Goal: Information Seeking & Learning: Check status

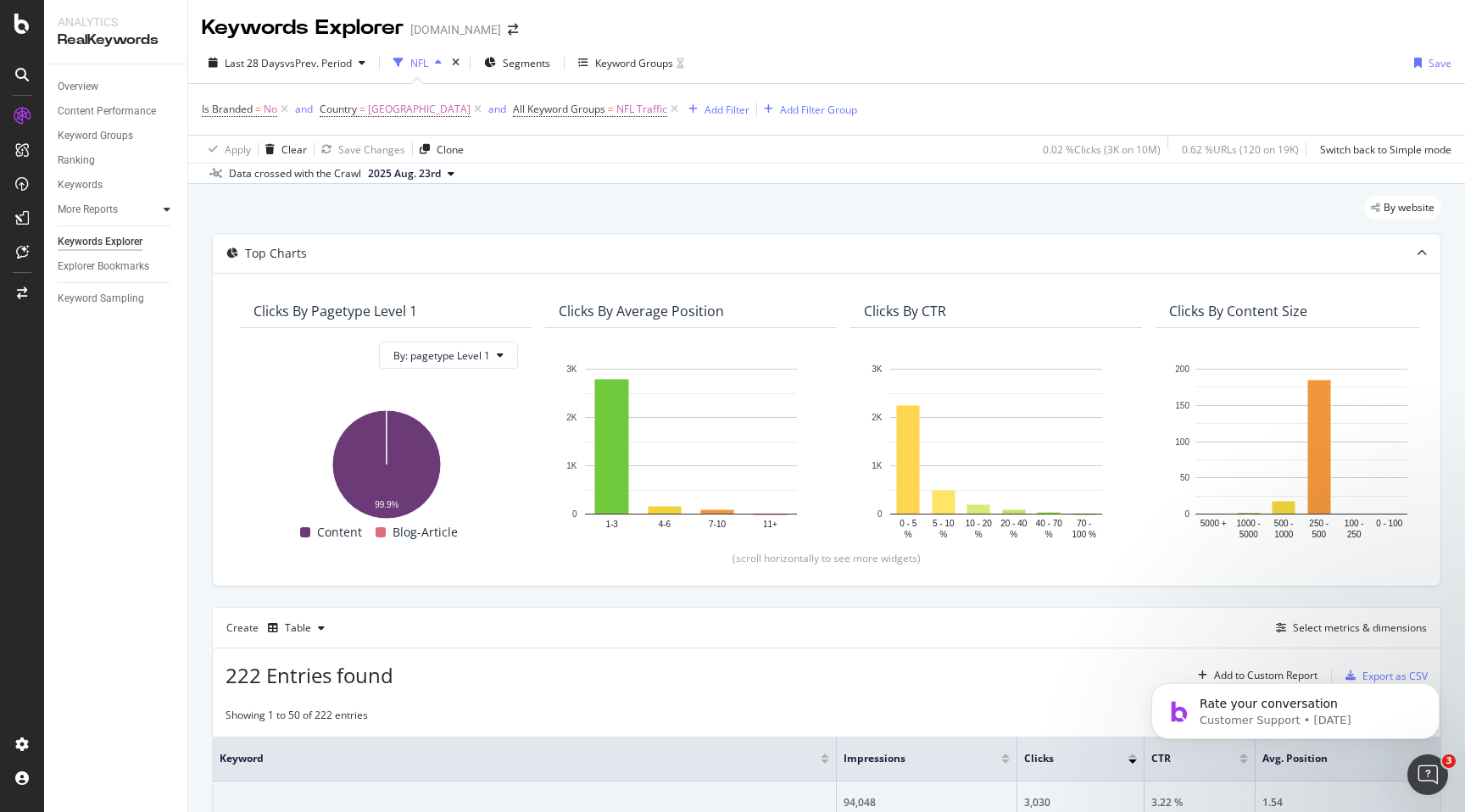
click at [167, 214] on icon at bounding box center [167, 209] width 7 height 10
click at [78, 257] on div "CustomReports" at bounding box center [104, 262] width 83 height 17
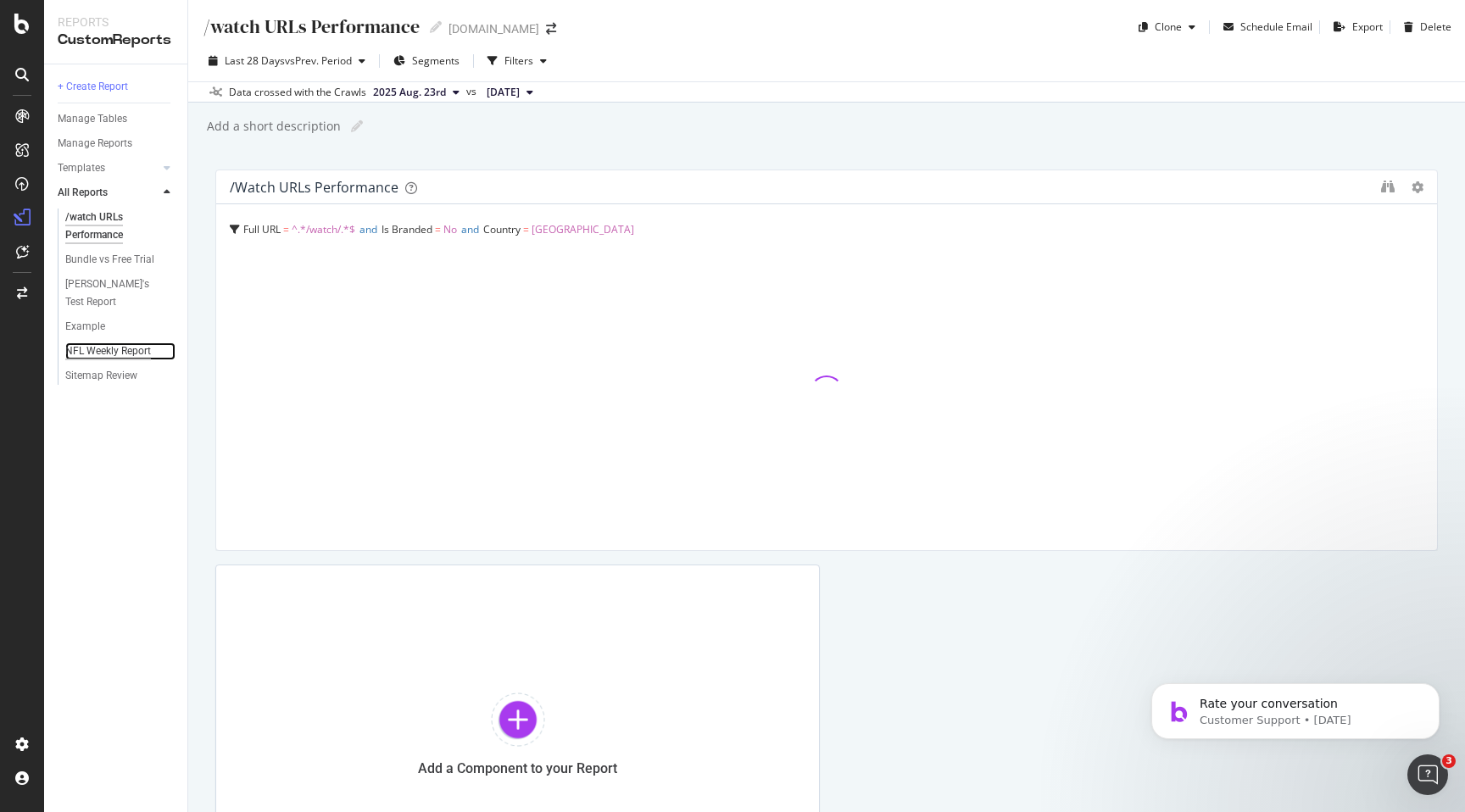
click at [96, 350] on div "NFL Weekly Report" at bounding box center [108, 352] width 85 height 18
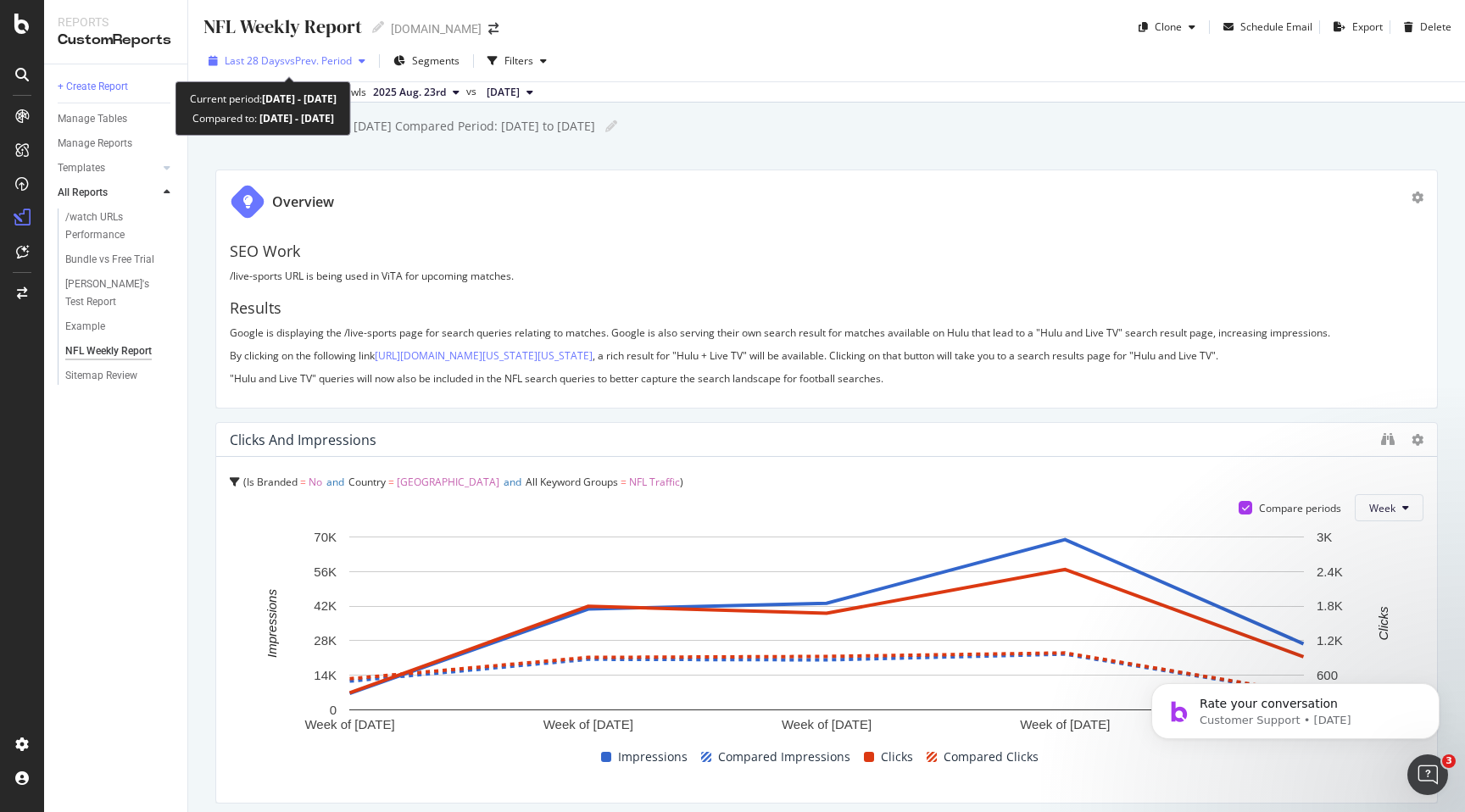
click at [365, 64] on icon "button" at bounding box center [362, 60] width 7 height 10
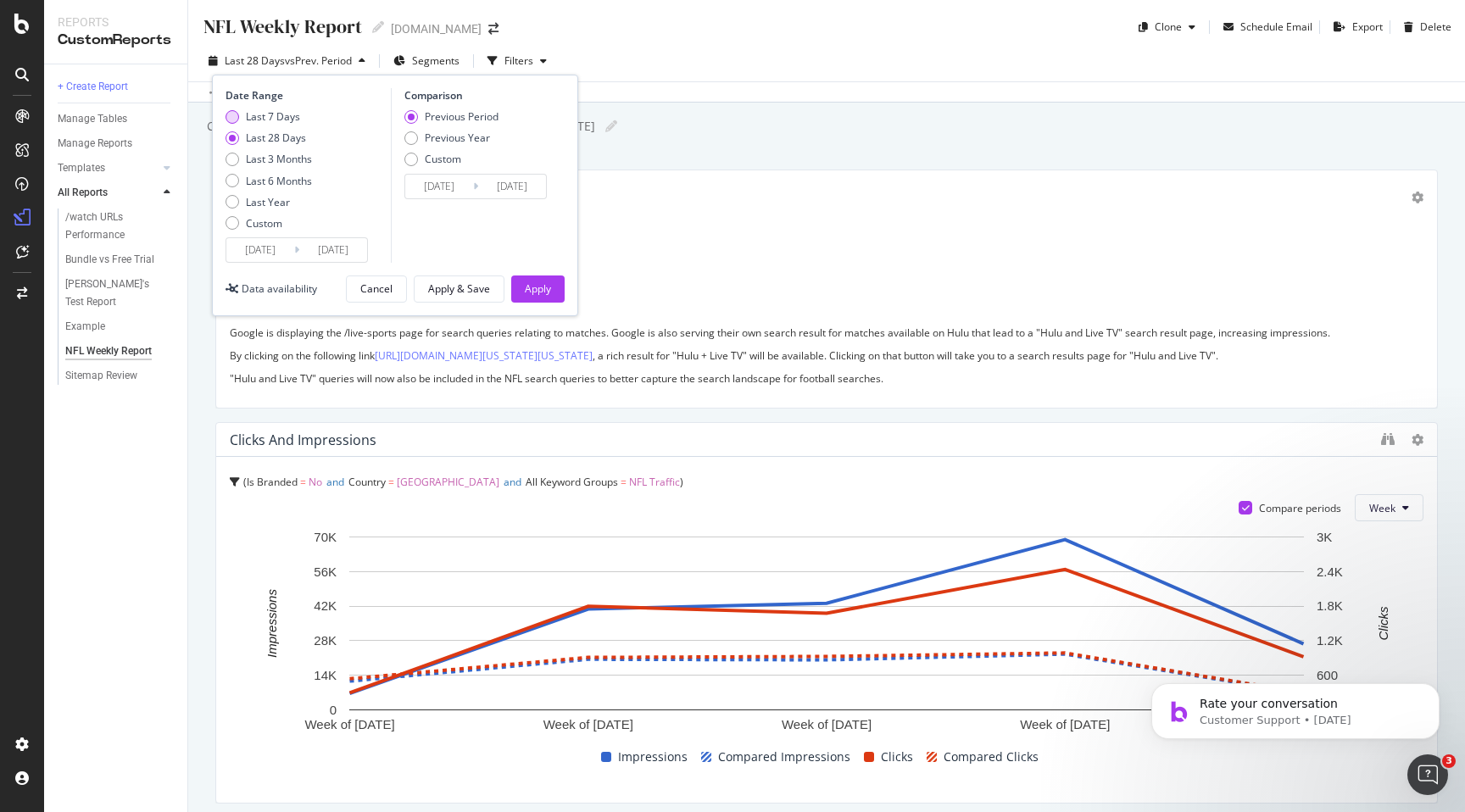
click at [295, 116] on div "Last 7 Days" at bounding box center [272, 117] width 54 height 14
type input "[DATE]"
click at [545, 286] on div "Apply" at bounding box center [538, 289] width 26 height 14
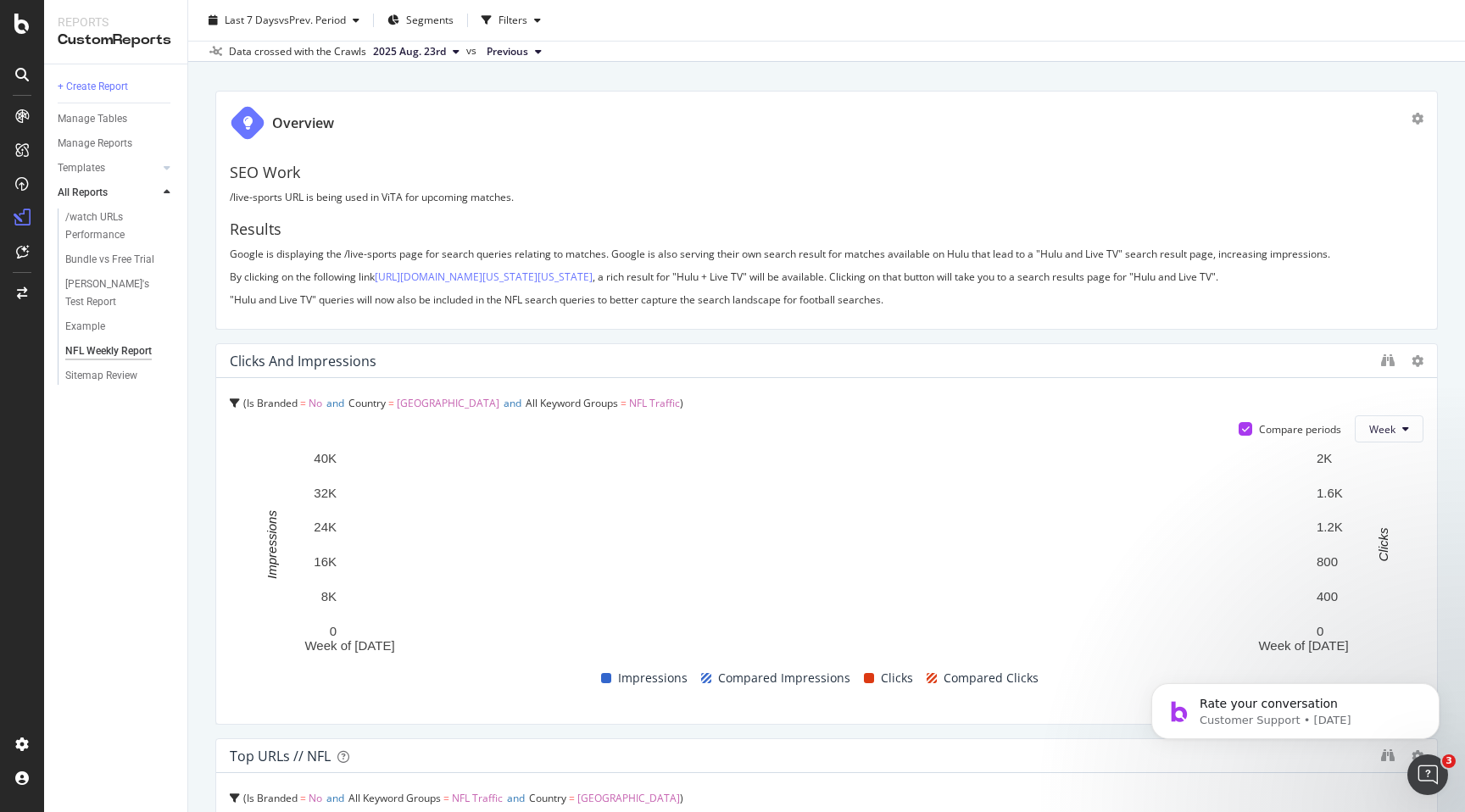
scroll to position [97, 0]
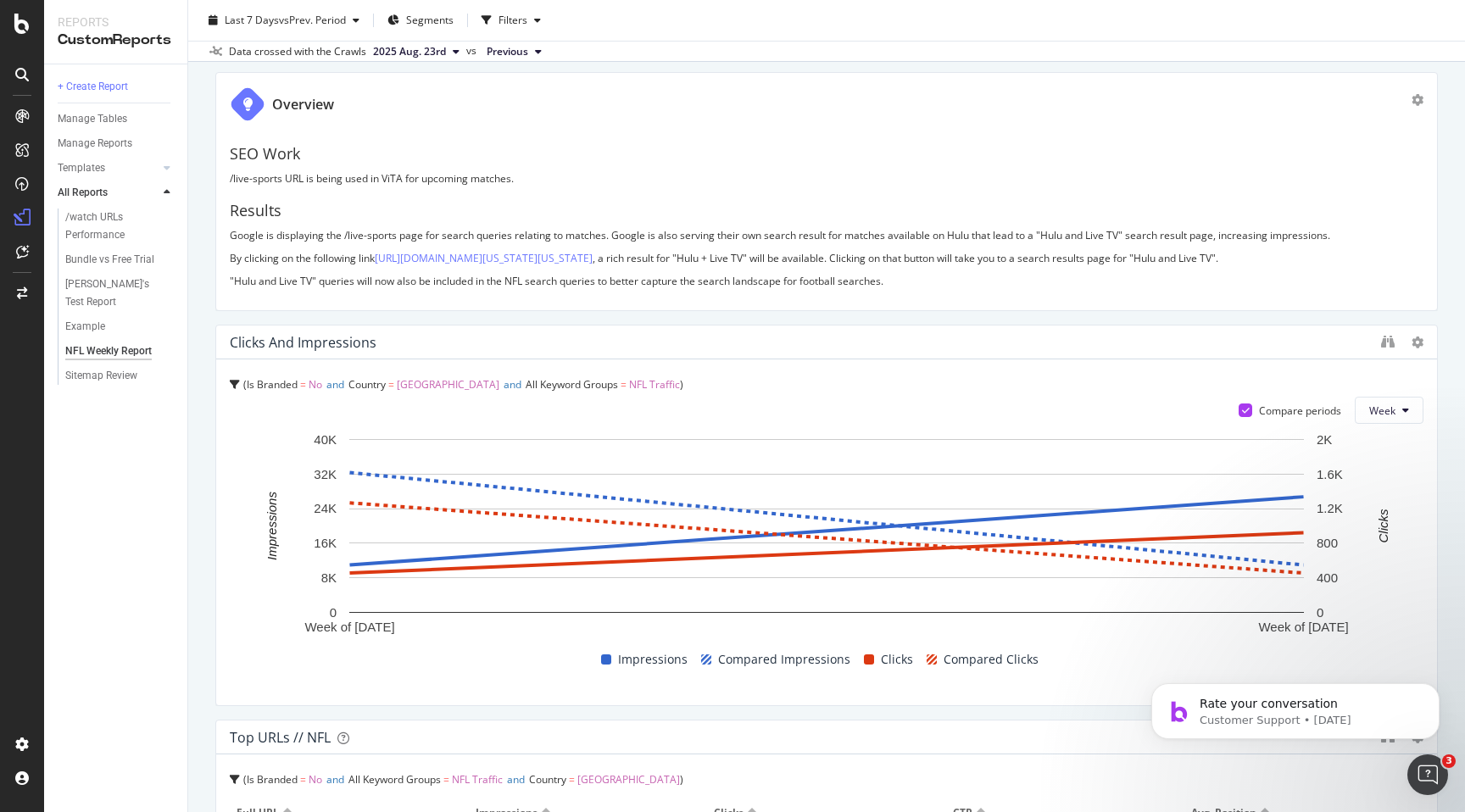
click at [316, 392] on span "No" at bounding box center [315, 385] width 13 height 14
click at [319, 433] on span "No" at bounding box center [314, 426] width 13 height 14
click at [239, 390] on icon at bounding box center [235, 384] width 10 height 10
click at [272, 581] on icon "A chart." at bounding box center [272, 525] width 13 height 174
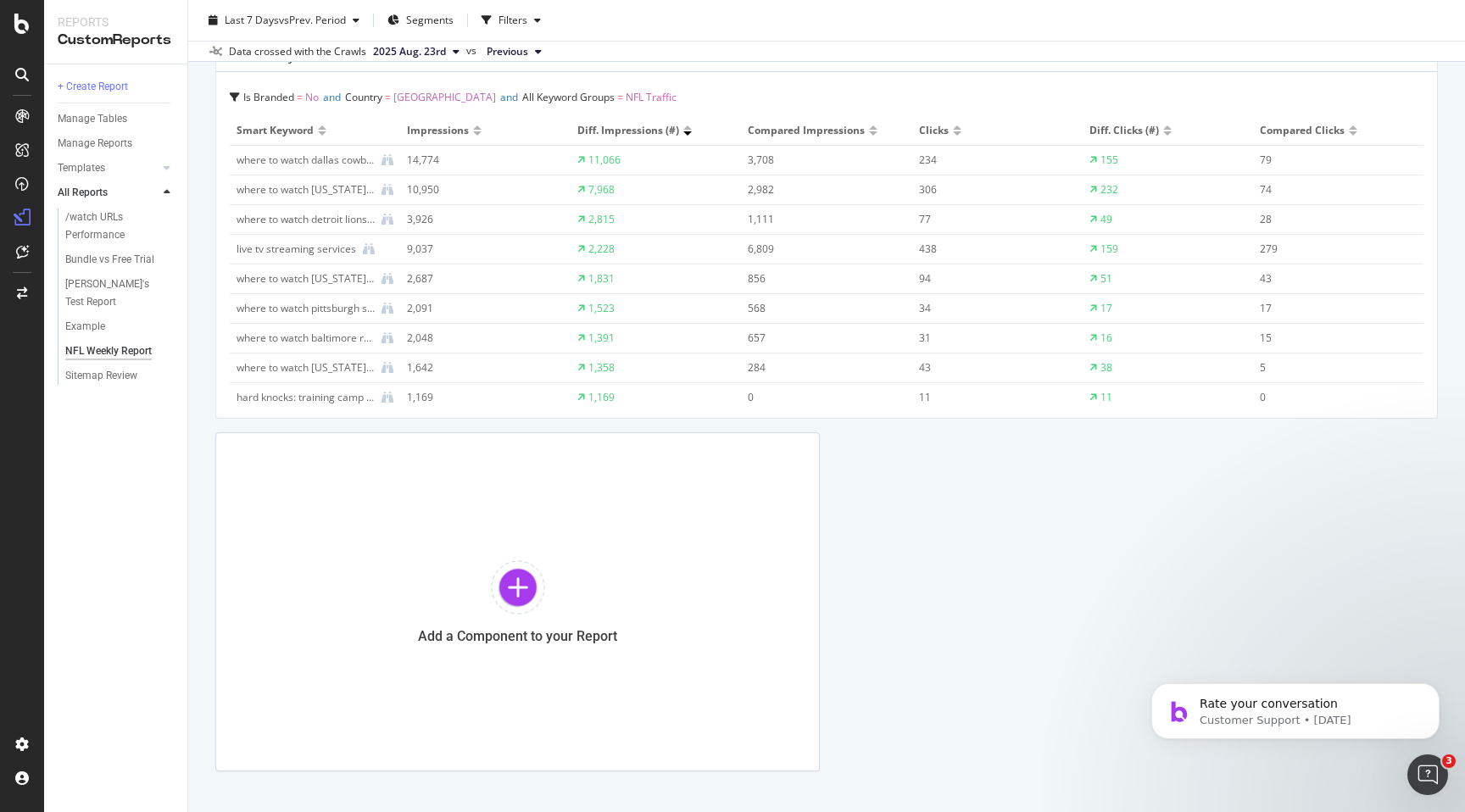
scroll to position [1176, 0]
click at [690, 135] on div at bounding box center [687, 132] width 8 height 4
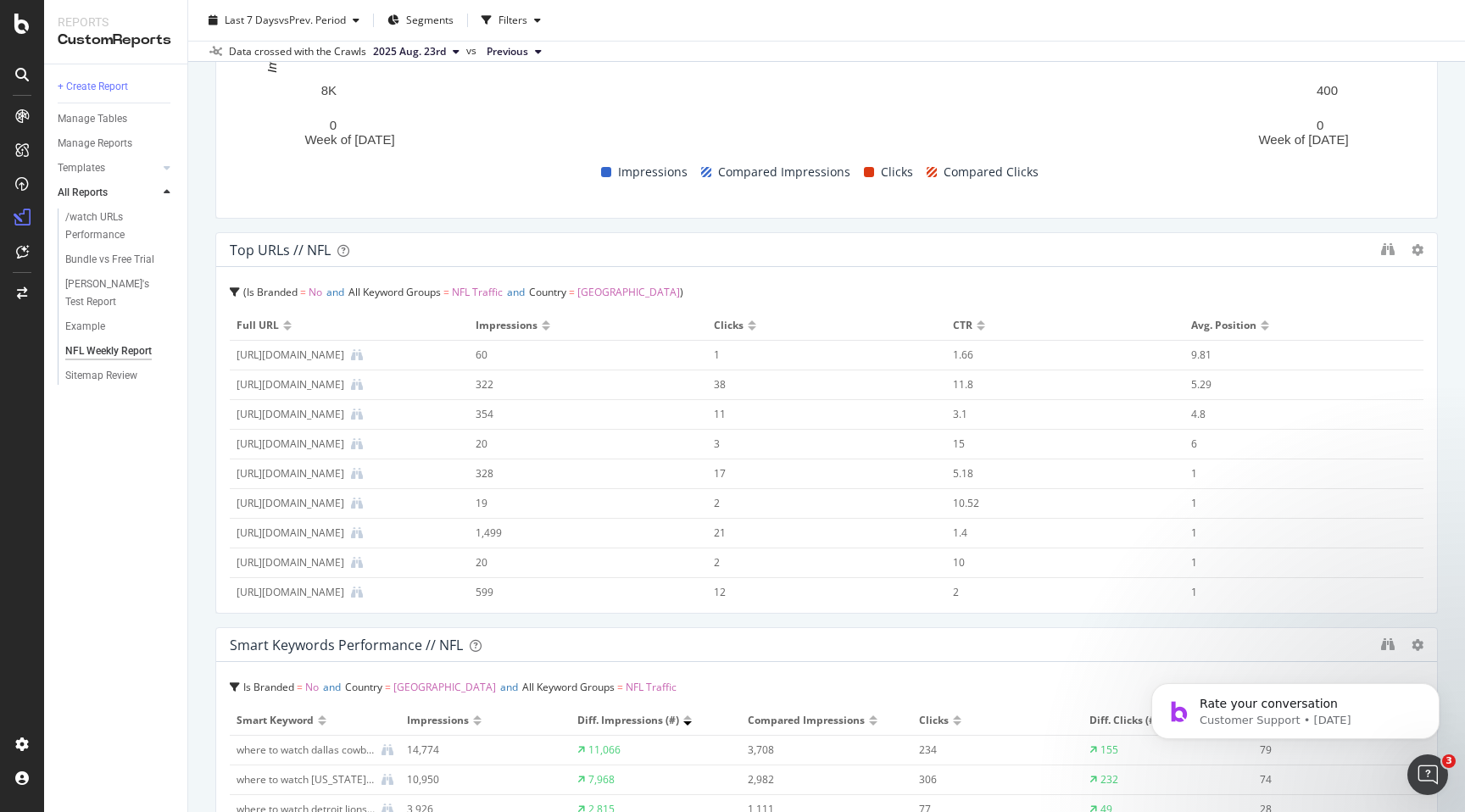
scroll to position [587, 0]
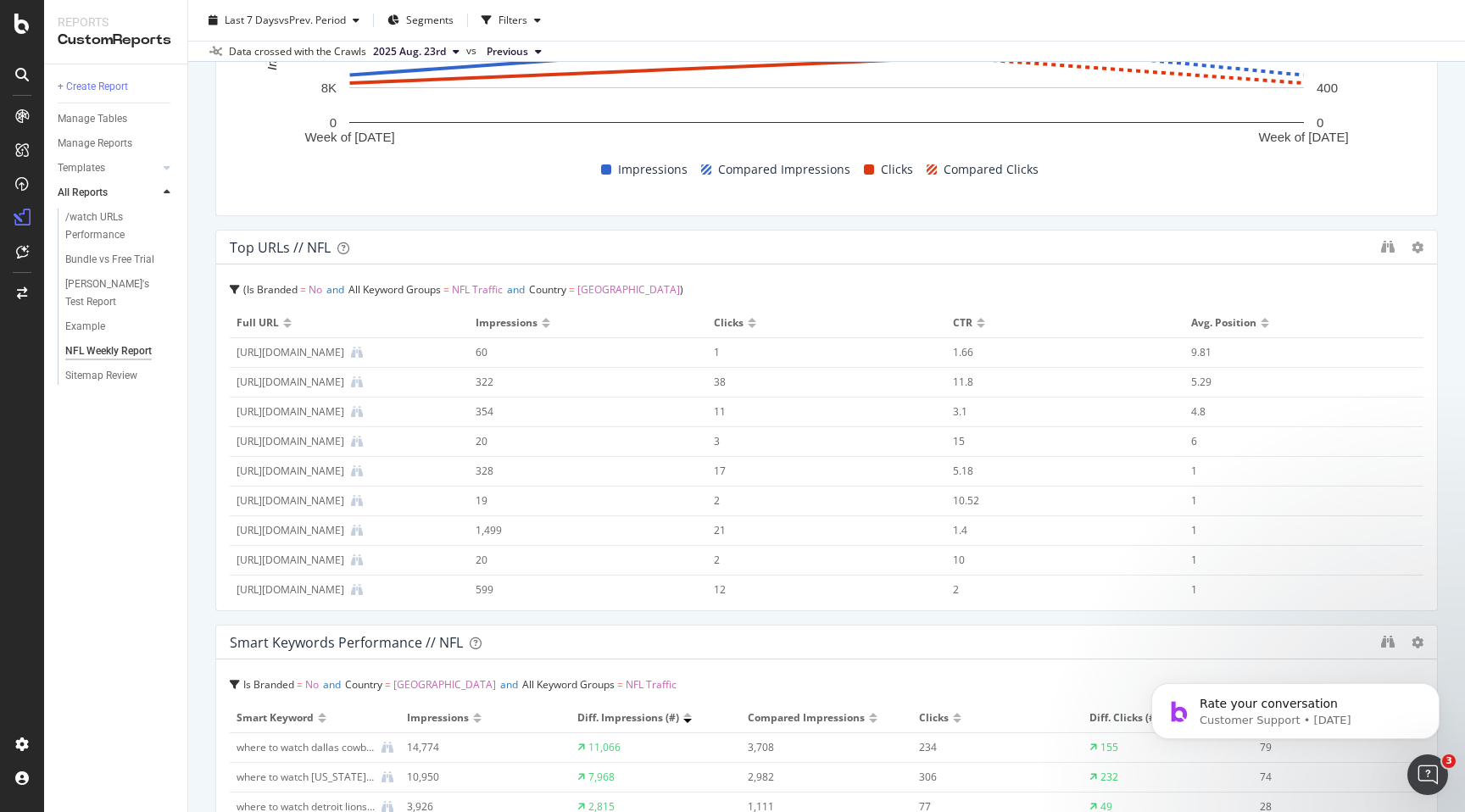
click at [753, 322] on div at bounding box center [752, 320] width 8 height 4
click at [754, 322] on div at bounding box center [752, 320] width 8 height 4
click at [752, 328] on div at bounding box center [752, 326] width 8 height 4
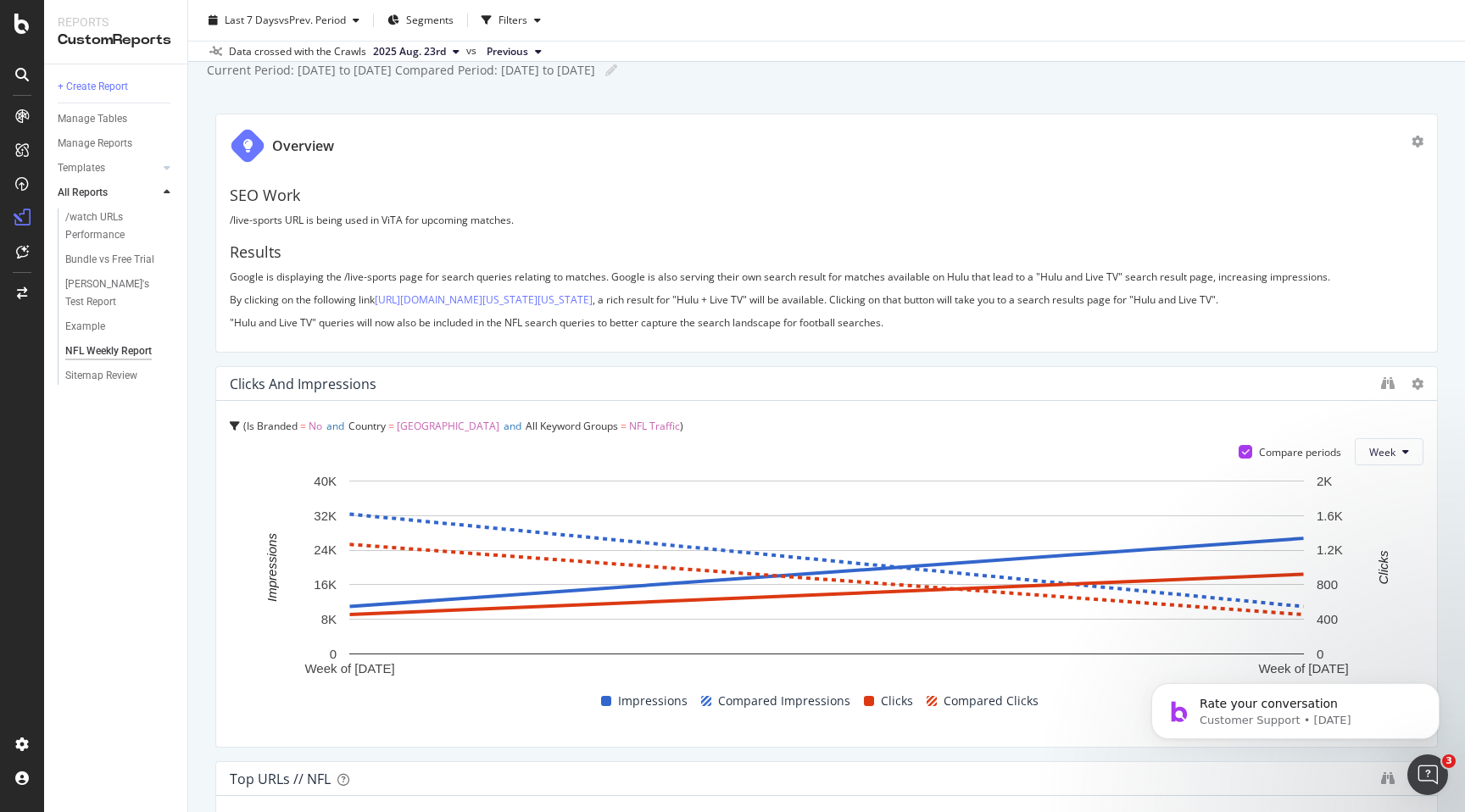
scroll to position [51, 0]
